Goal: Task Accomplishment & Management: Manage account settings

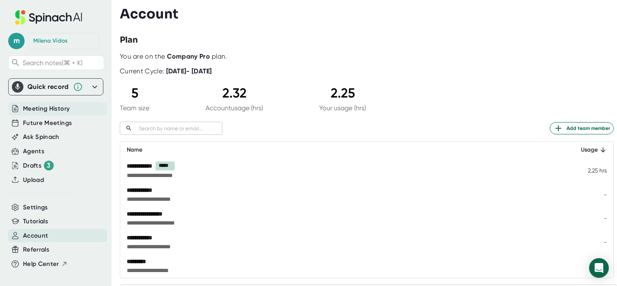
click at [38, 109] on span "Meeting History" at bounding box center [46, 108] width 47 height 9
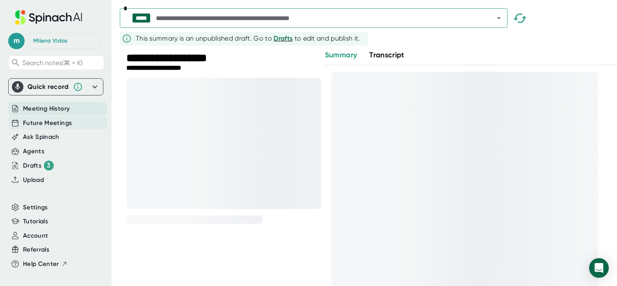
click at [41, 123] on span "Future Meetings" at bounding box center [47, 123] width 49 height 9
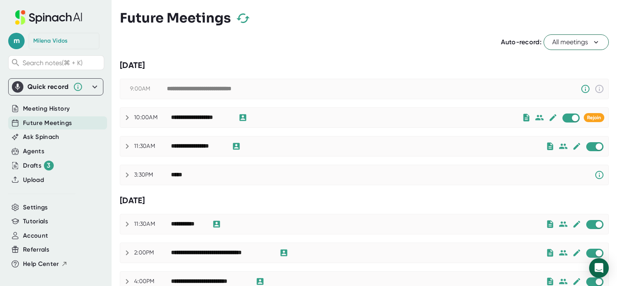
click at [41, 123] on span "Future Meetings" at bounding box center [47, 123] width 49 height 9
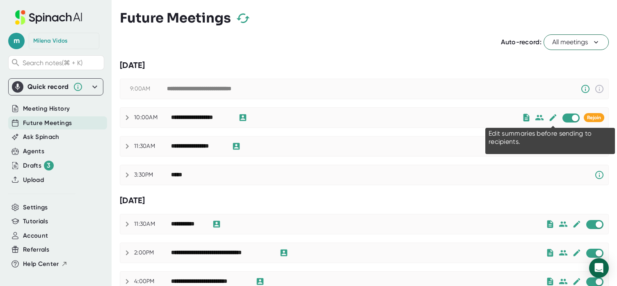
click at [551, 119] on icon at bounding box center [552, 117] width 7 height 7
checkbox input "false"
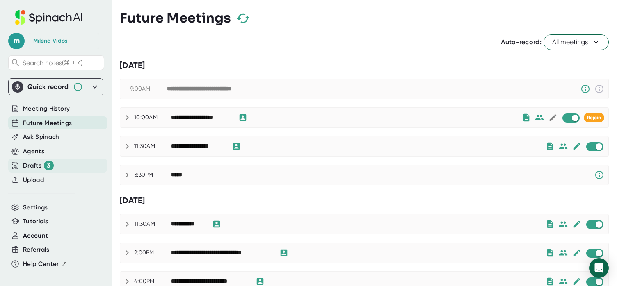
click at [36, 167] on div "Drafts 3" at bounding box center [38, 166] width 31 height 10
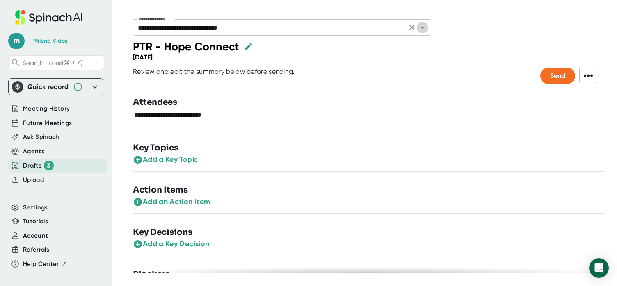
click at [421, 28] on icon "Open" at bounding box center [423, 28] width 10 height 10
click at [455, 32] on div "**********" at bounding box center [375, 29] width 510 height 21
click at [423, 29] on icon "Open" at bounding box center [423, 28] width 10 height 10
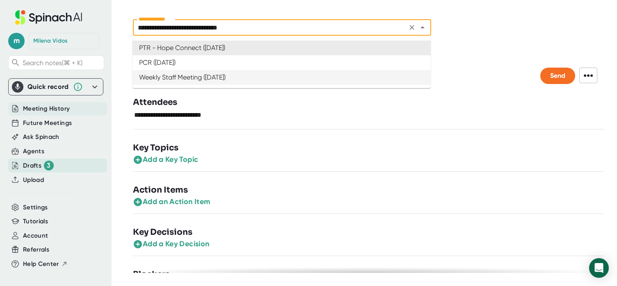
click at [50, 109] on span "Meeting History" at bounding box center [46, 108] width 47 height 9
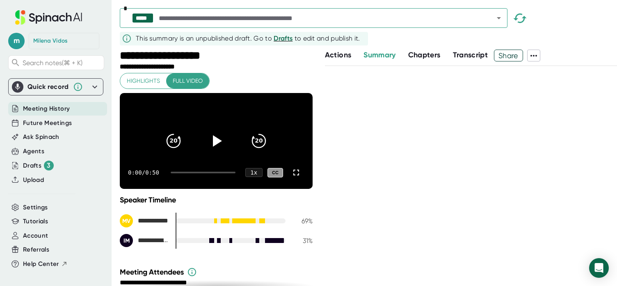
click at [498, 21] on icon "Open" at bounding box center [499, 18] width 10 height 10
click at [428, 198] on div at bounding box center [471, 176] width 292 height 220
click at [31, 164] on div "Drafts 3" at bounding box center [38, 166] width 31 height 10
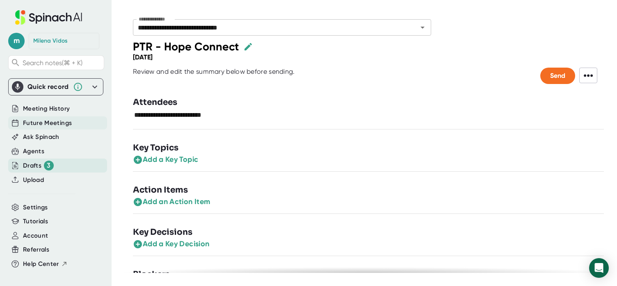
click at [37, 122] on span "Future Meetings" at bounding box center [47, 123] width 49 height 9
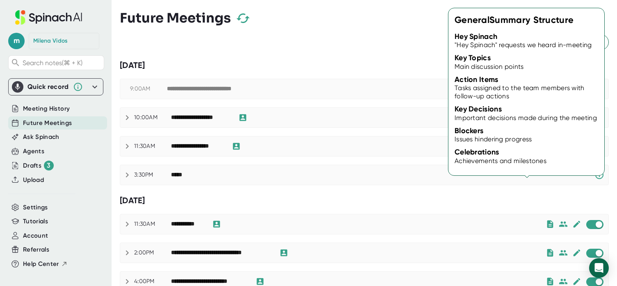
click at [526, 119] on icon at bounding box center [527, 117] width 6 height 7
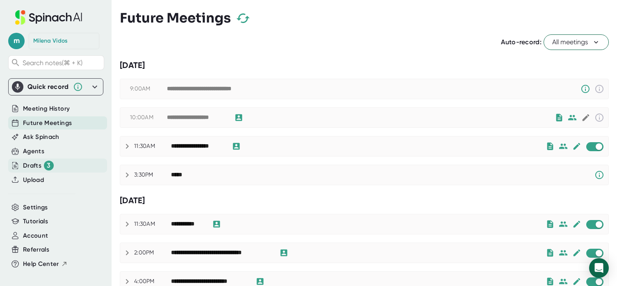
click at [36, 166] on div "Drafts 3" at bounding box center [38, 166] width 31 height 10
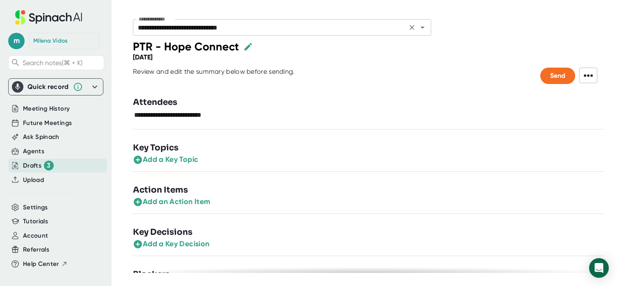
click at [420, 29] on icon "Open" at bounding box center [423, 28] width 10 height 10
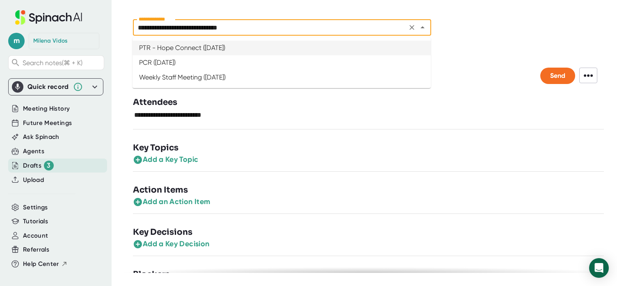
click at [476, 32] on div "**********" at bounding box center [375, 29] width 510 height 21
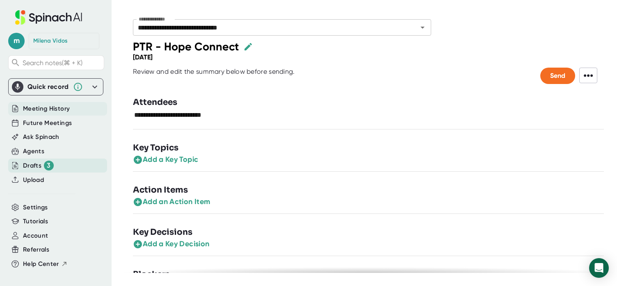
click at [57, 109] on span "Meeting History" at bounding box center [46, 108] width 47 height 9
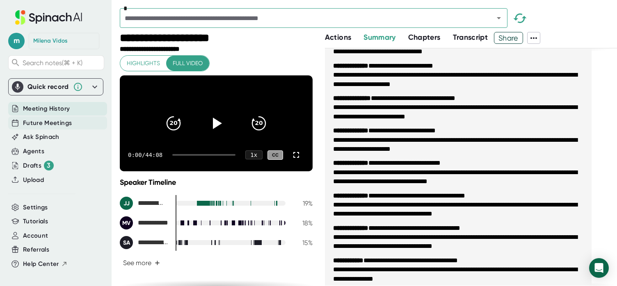
click at [50, 124] on span "Future Meetings" at bounding box center [47, 123] width 49 height 9
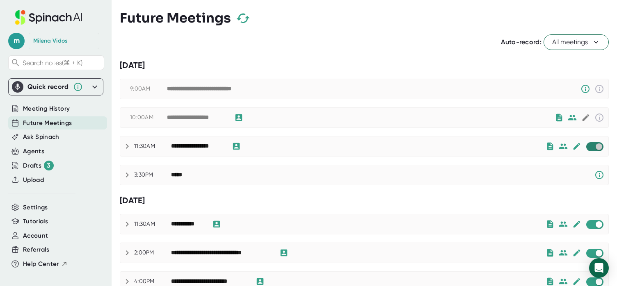
click at [596, 148] on input "checkbox" at bounding box center [598, 146] width 23 height 7
